Goal: Task Accomplishment & Management: Manage account settings

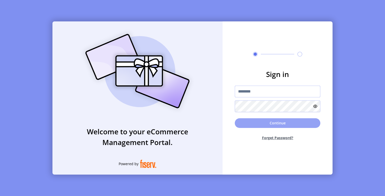
type input "**********"
click at [277, 125] on button "Continue" at bounding box center [278, 123] width 86 height 10
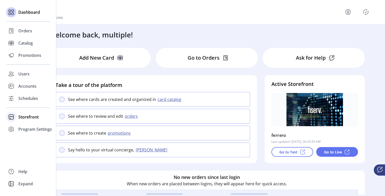
click at [30, 118] on span "Storefront" at bounding box center [28, 117] width 20 height 6
click at [35, 128] on span "Configuration" at bounding box center [31, 127] width 27 height 6
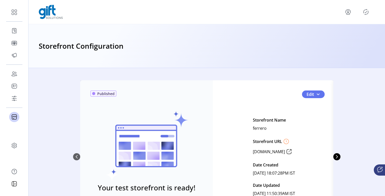
click at [241, 49] on div "Storefront Configuration" at bounding box center [207, 45] width 336 height 11
click at [318, 97] on button "Edit" at bounding box center [313, 94] width 23 height 8
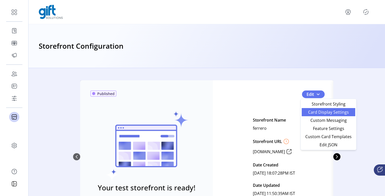
click at [332, 113] on span "Card Display Settings" at bounding box center [328, 112] width 47 height 4
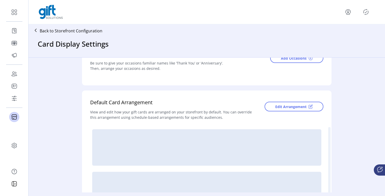
scroll to position [74, 0]
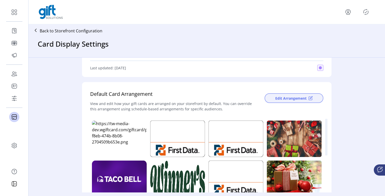
click at [289, 97] on span "Edit Arrangement" at bounding box center [290, 97] width 31 height 5
click at [363, 34] on div "Storefront Card Arrangement Drag and drop cards to customize arrangement. The n…" at bounding box center [192, 98] width 385 height 196
